Goal: Check status: Check status

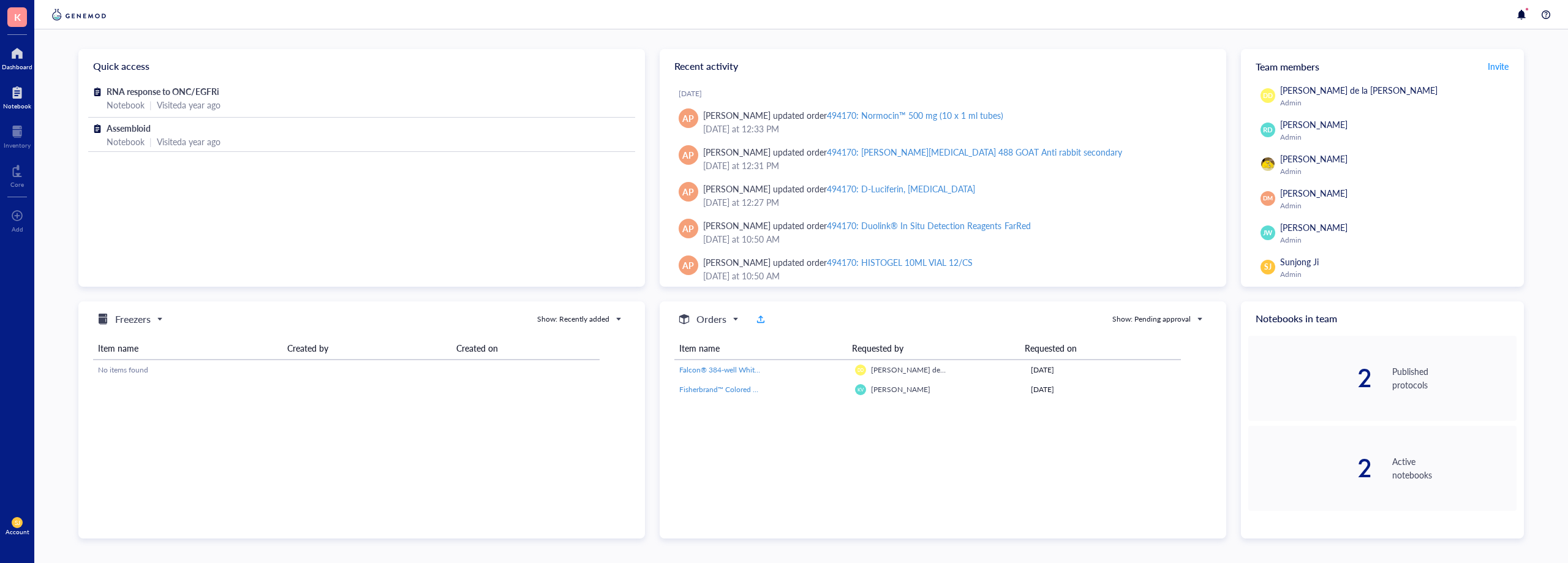
click at [16, 90] on div at bounding box center [17, 92] width 28 height 19
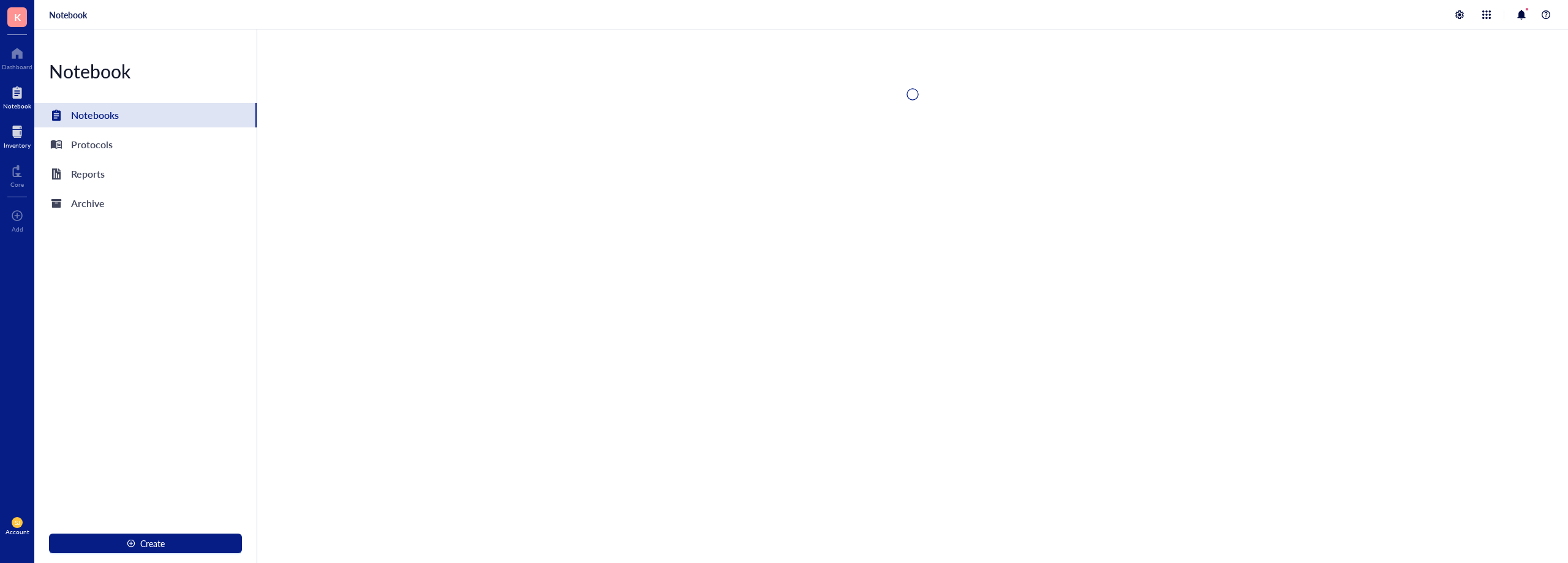
click at [16, 145] on div "Inventory" at bounding box center [17, 145] width 27 height 8
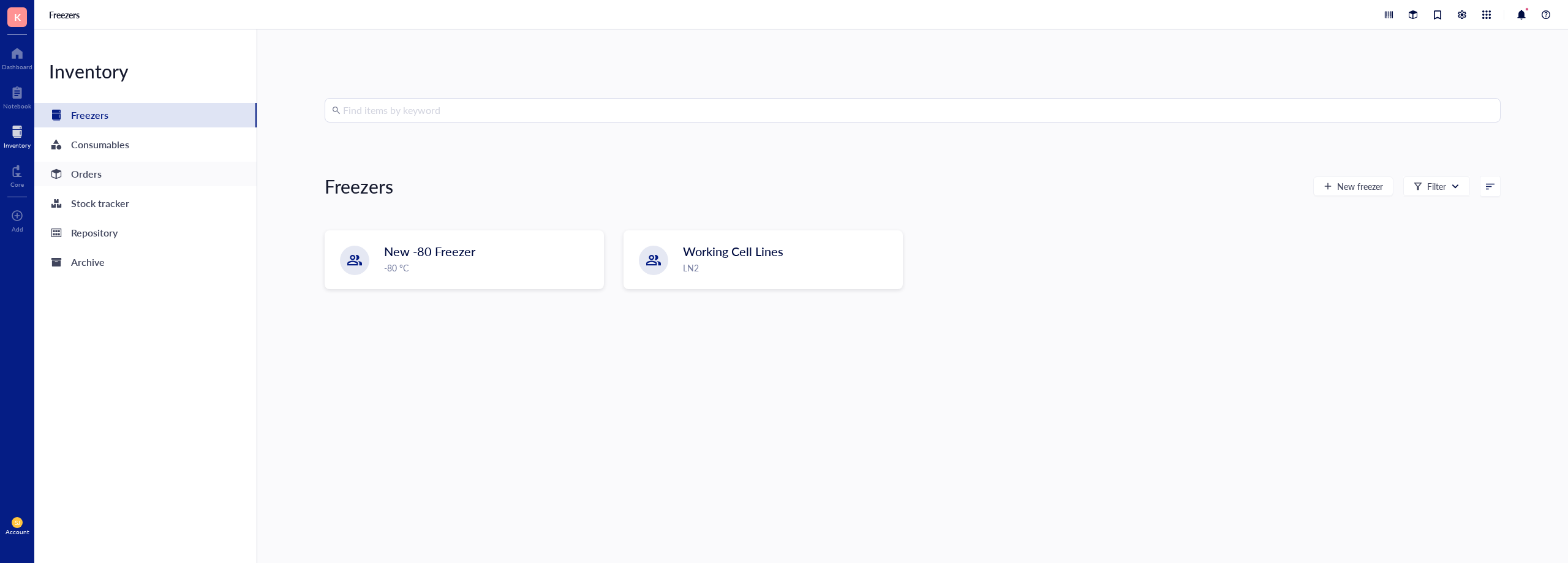
click at [110, 183] on div "Orders" at bounding box center [146, 174] width 222 height 25
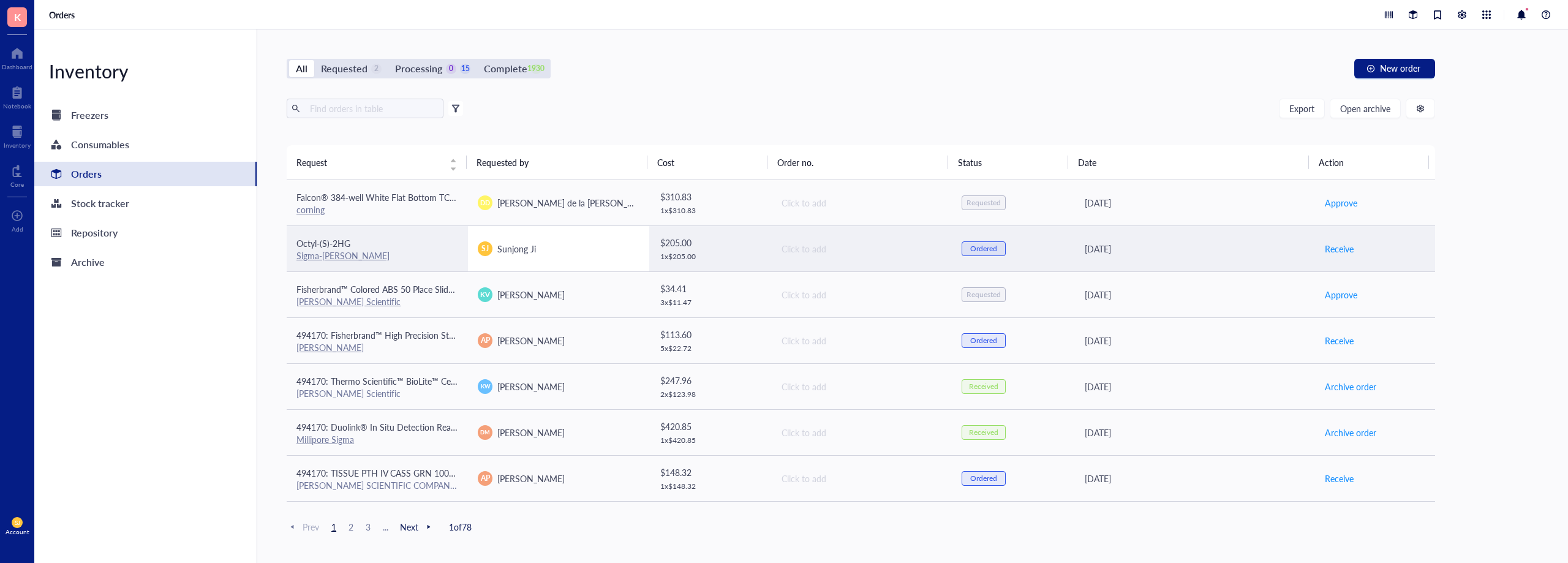
click at [613, 259] on td "SJ Sunjong Ji" at bounding box center [558, 248] width 182 height 46
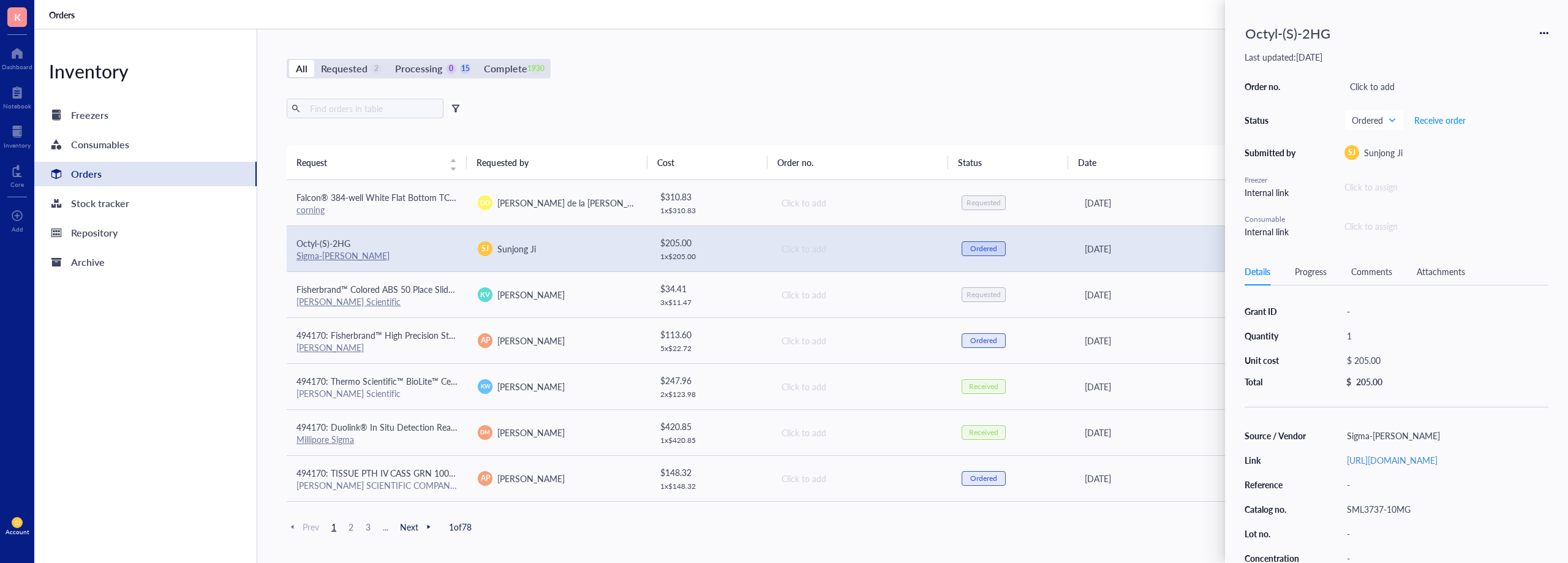
click at [796, 77] on div "All Requested 2 Processing 0 15 Complete 1930 New order" at bounding box center [861, 68] width 1148 height 19
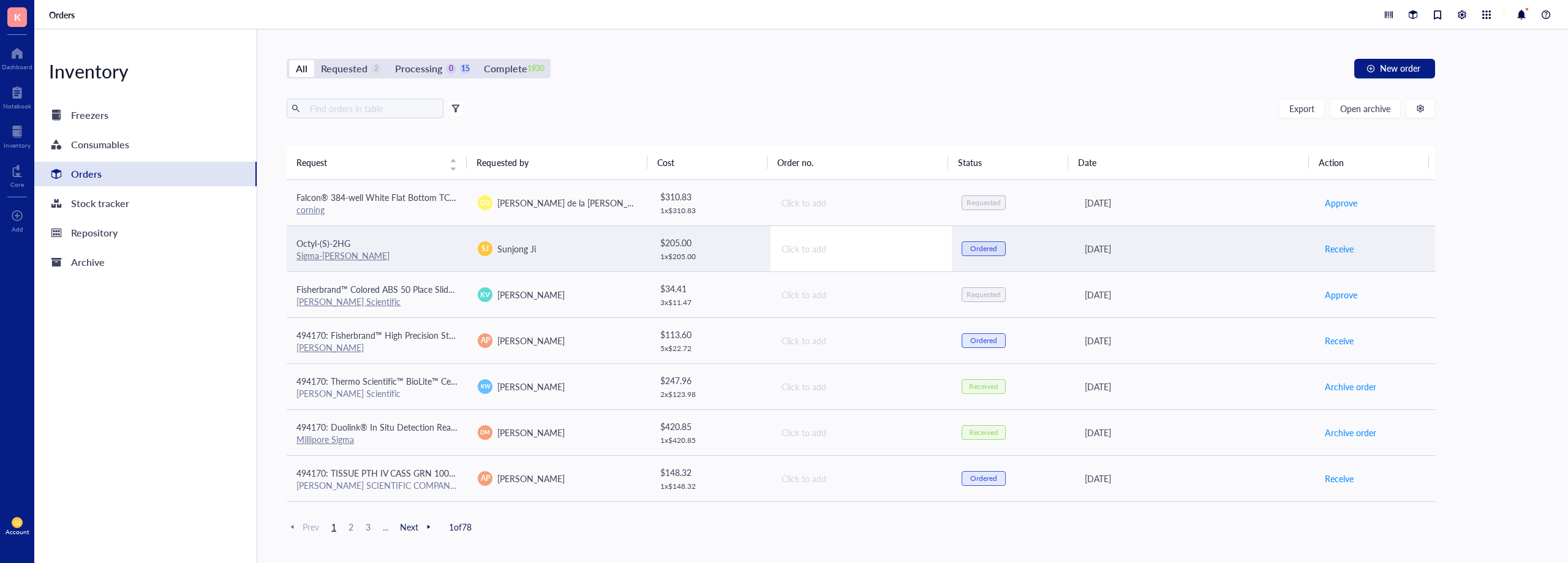
click at [862, 247] on div "Click to add" at bounding box center [862, 249] width 161 height 14
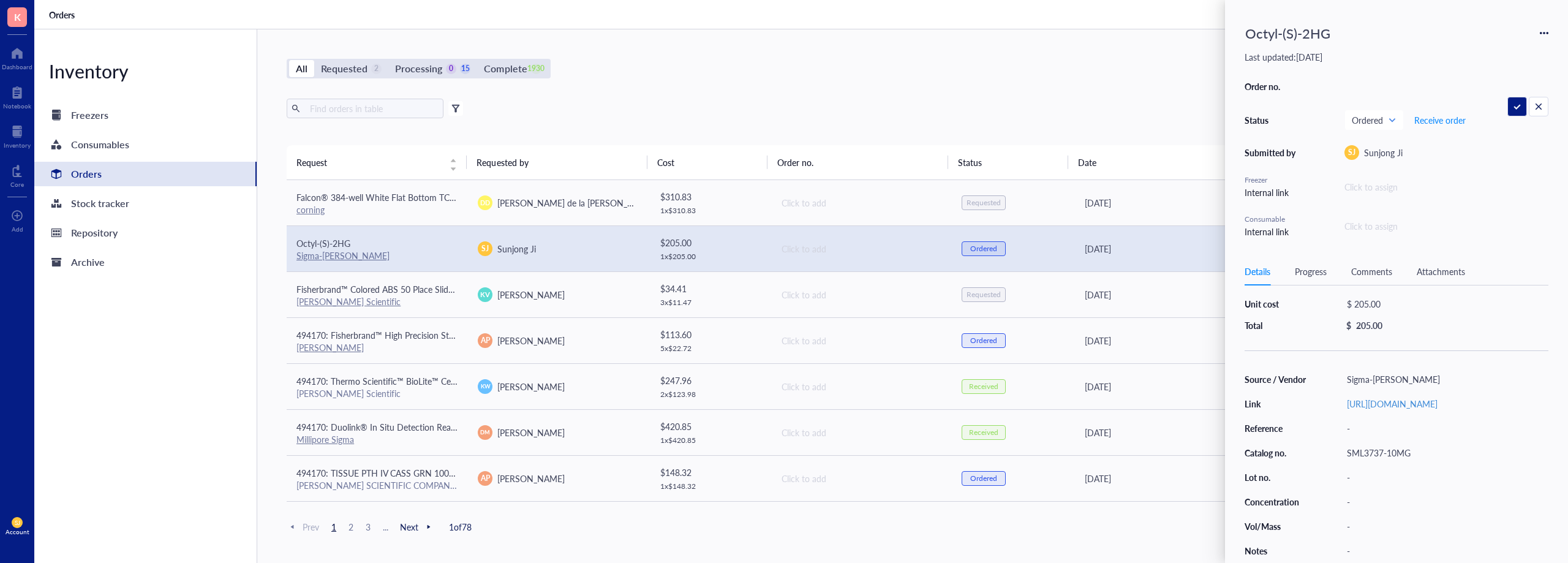
scroll to position [108, 0]
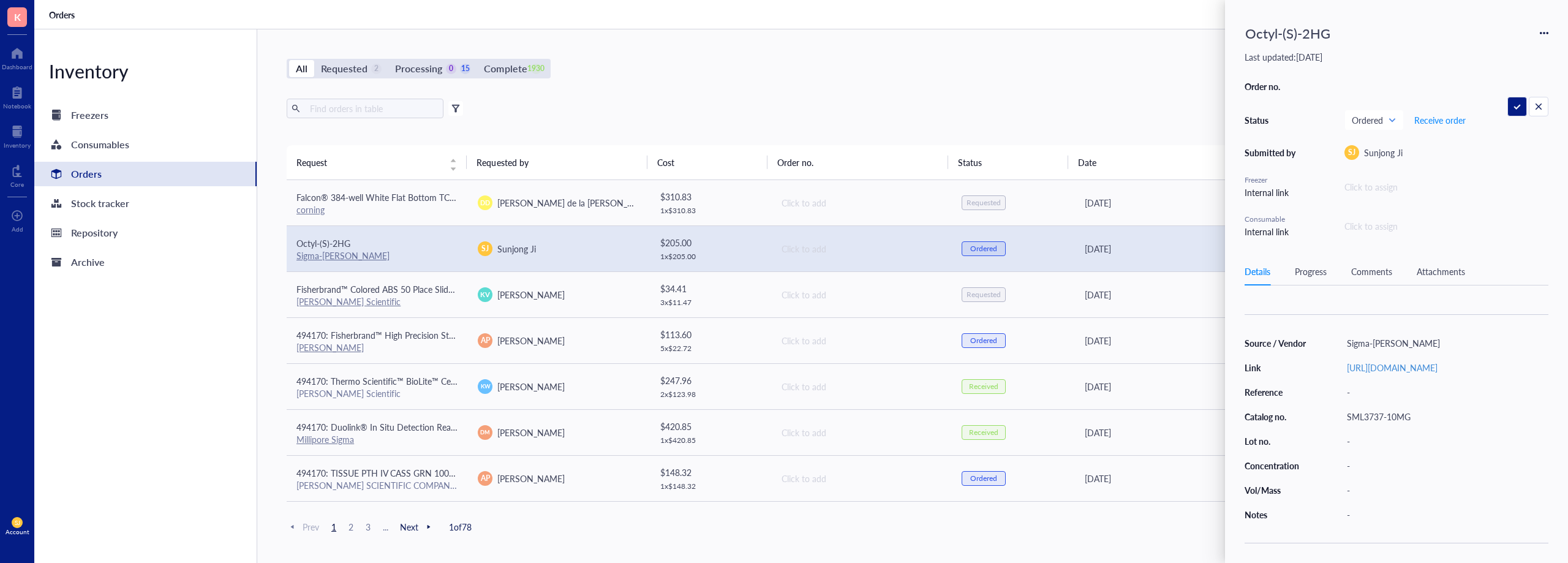
click at [1315, 275] on div "Progress" at bounding box center [1311, 271] width 32 height 14
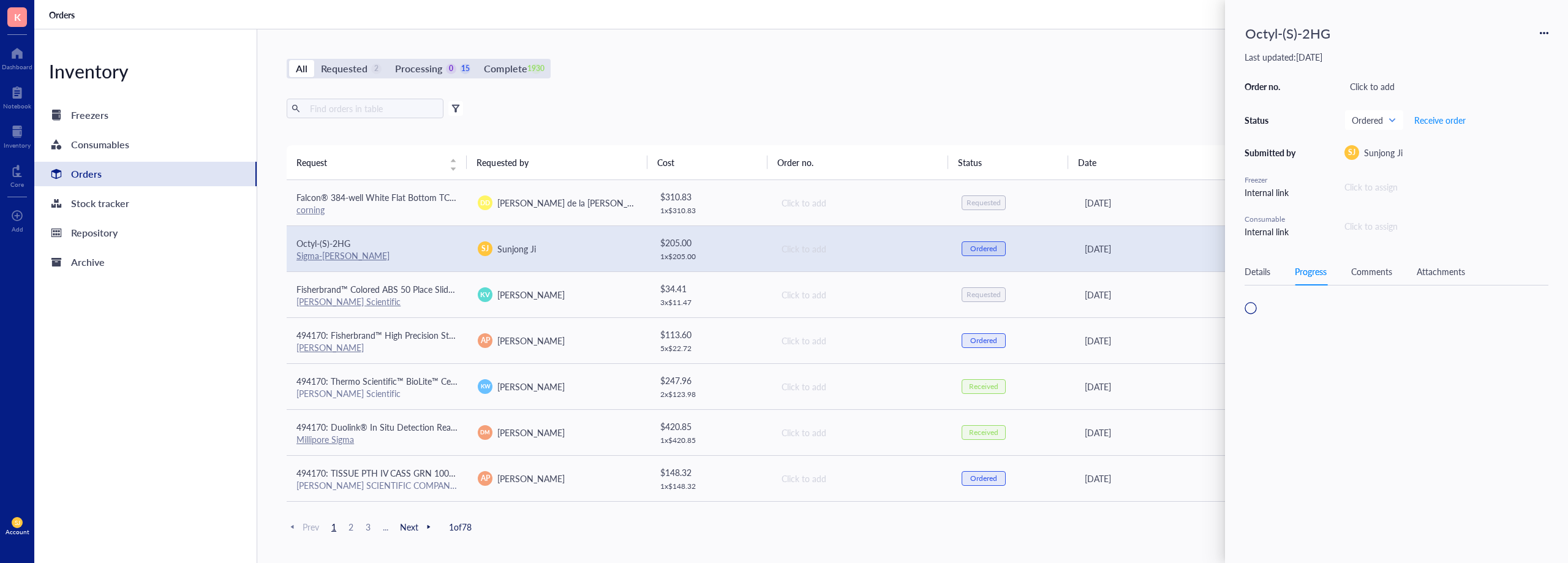
scroll to position [0, 0]
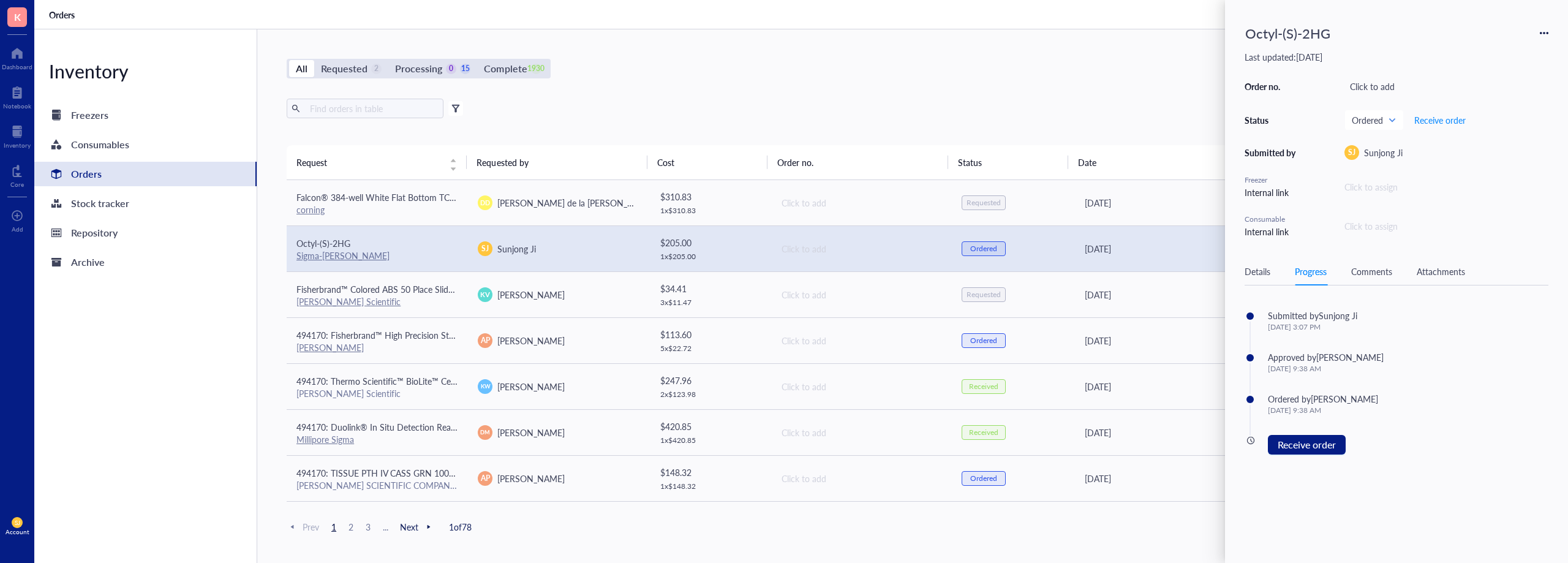
click at [1450, 272] on div "Attachments" at bounding box center [1441, 271] width 48 height 14
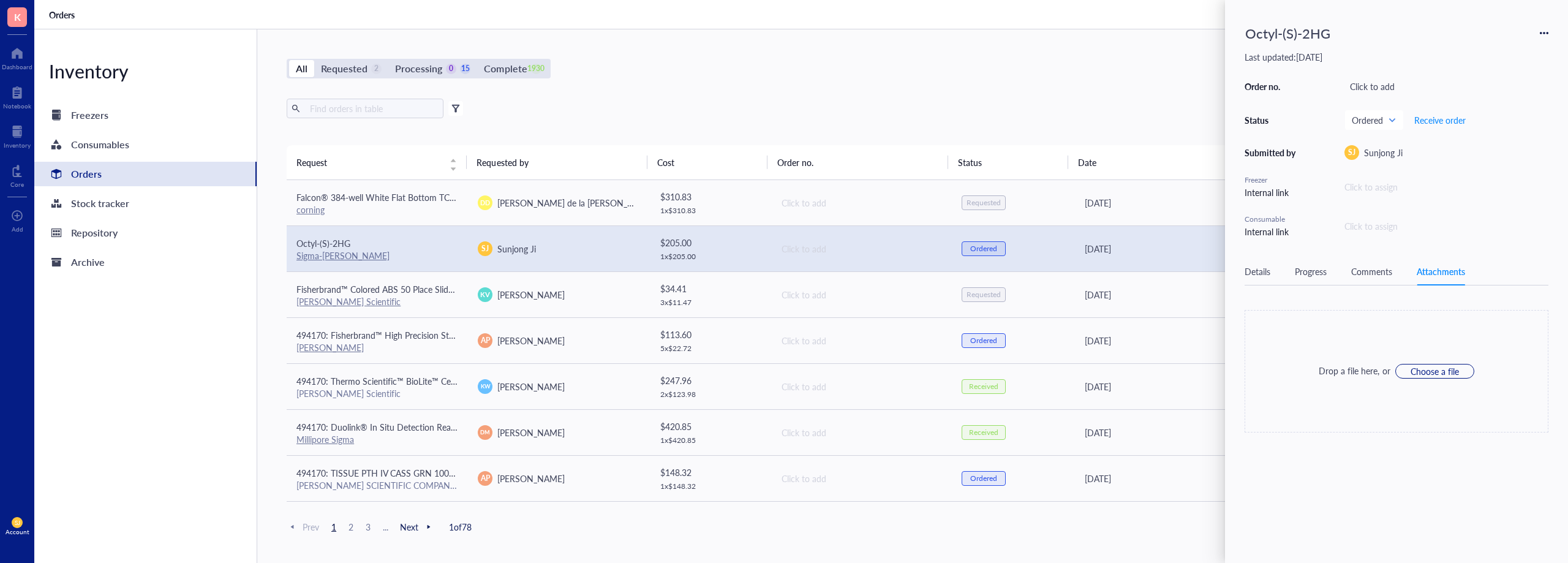
click at [1380, 273] on div "Comments" at bounding box center [1371, 271] width 41 height 14
click at [974, 103] on div "Export Open archive" at bounding box center [861, 108] width 1148 height 19
